Goal: Navigation & Orientation: Find specific page/section

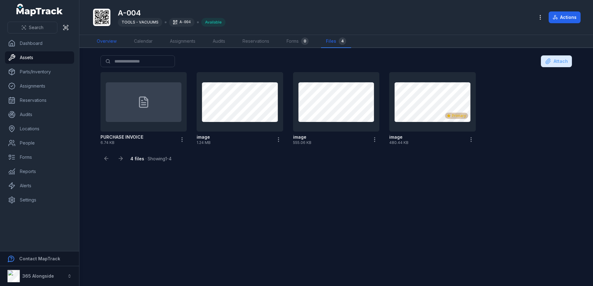
click at [117, 45] on link "Overview" at bounding box center [107, 41] width 30 height 13
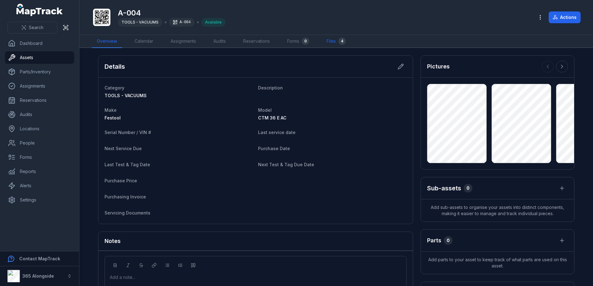
click at [326, 42] on link "Files 4" at bounding box center [335, 41] width 29 height 13
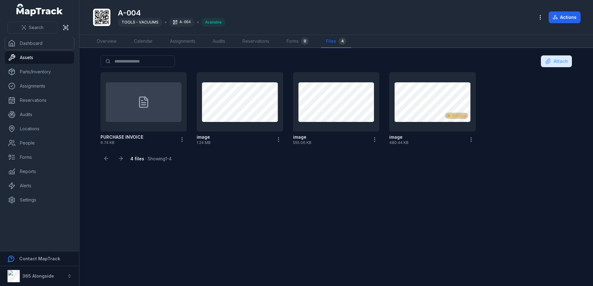
drag, startPoint x: 29, startPoint y: 46, endPoint x: 78, endPoint y: 52, distance: 49.3
click at [29, 46] on link "Dashboard" at bounding box center [39, 43] width 69 height 12
